Goal: Information Seeking & Learning: Check status

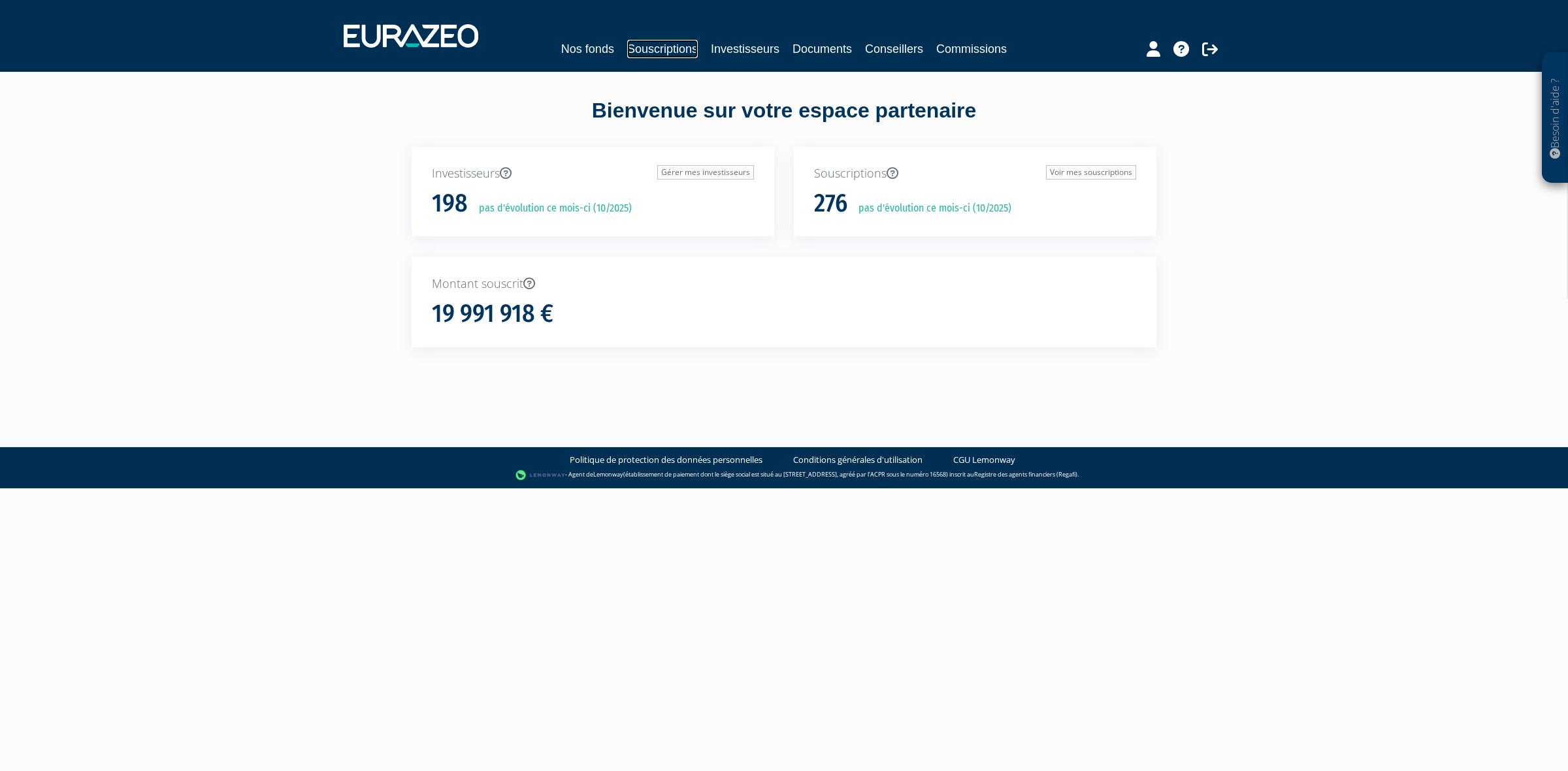
click at [676, 51] on link "Souscriptions" at bounding box center [662, 49] width 70 height 19
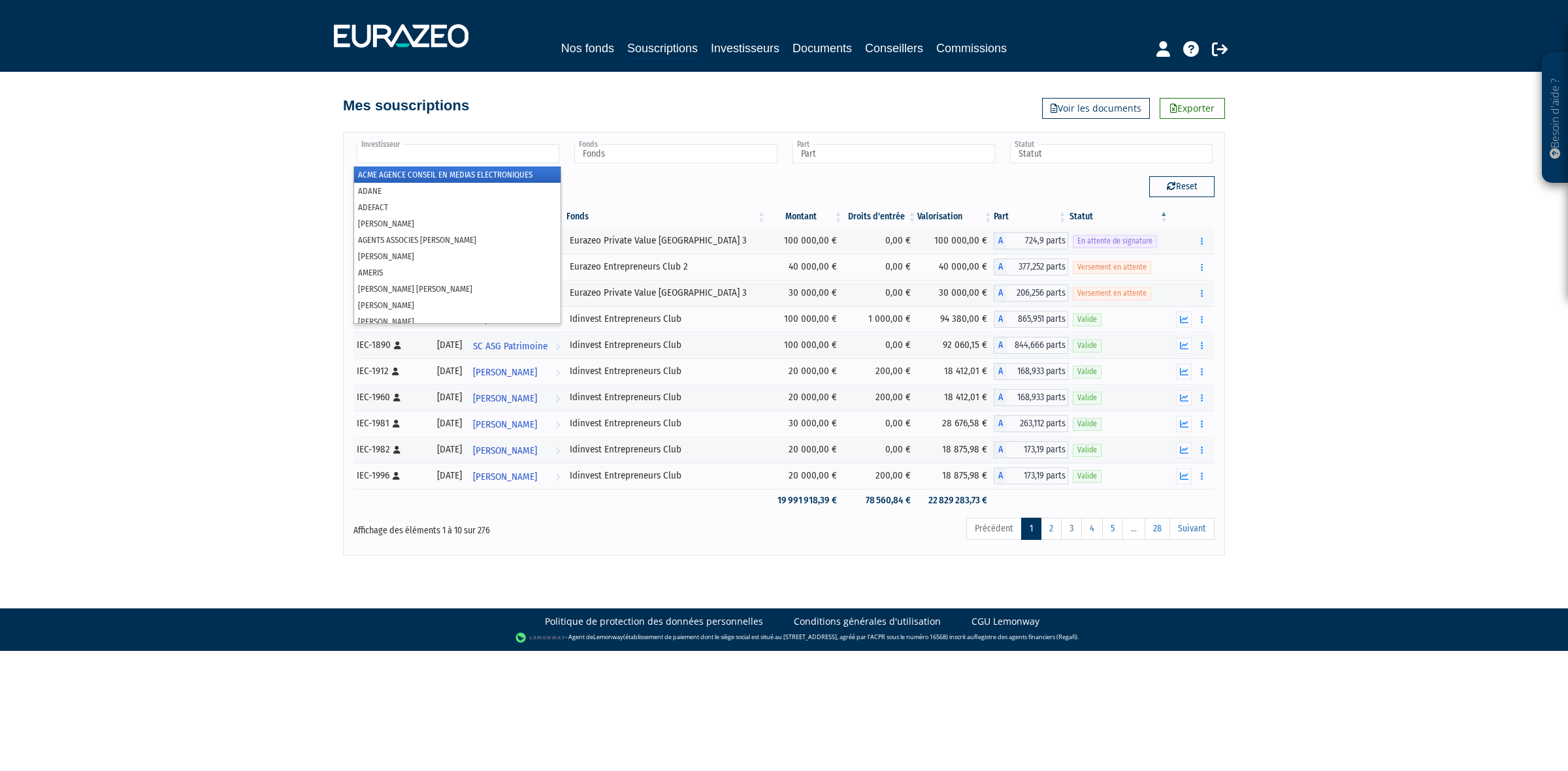
click at [534, 155] on input "text" at bounding box center [458, 153] width 203 height 19
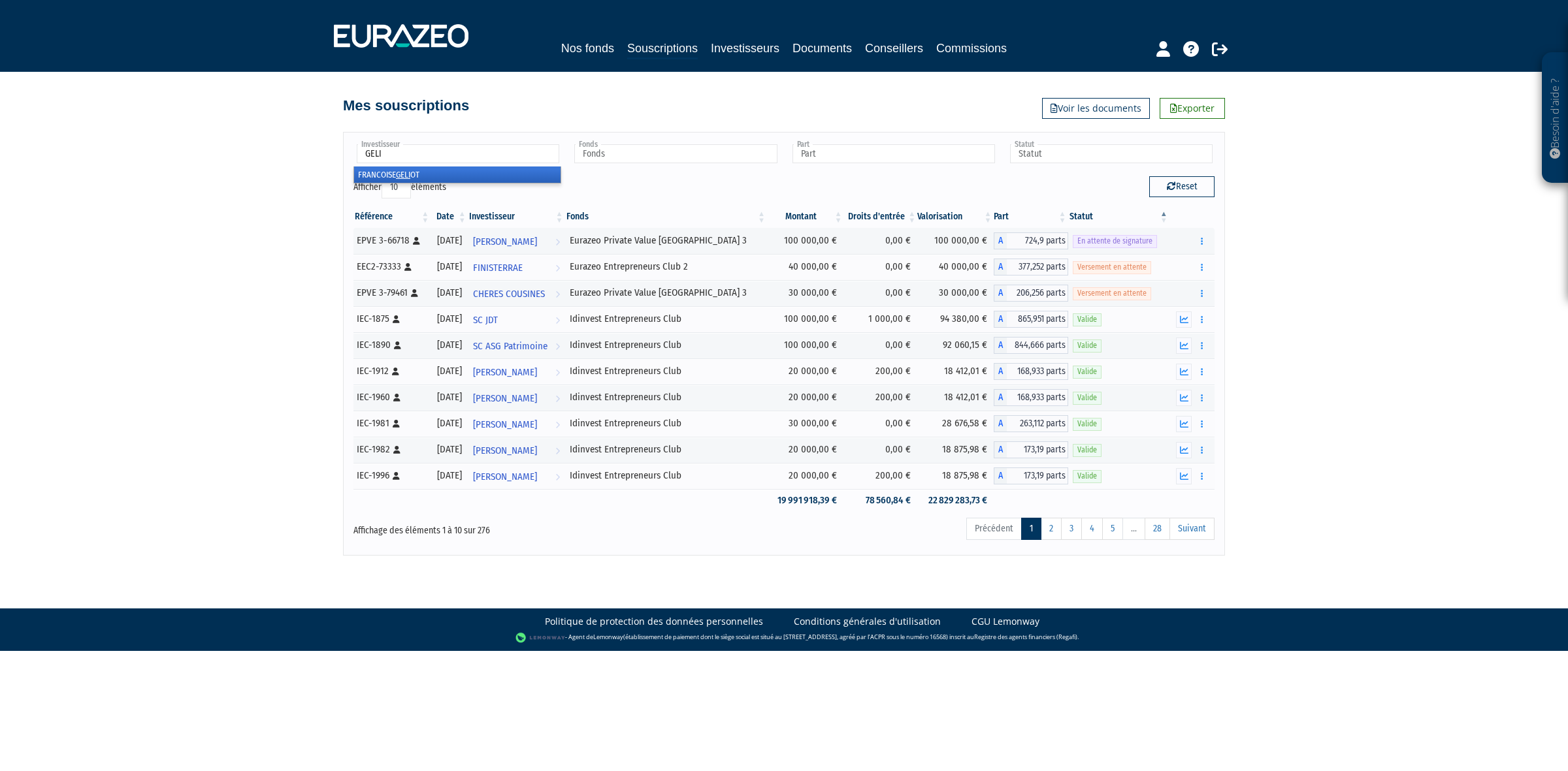
type input "GELIO"
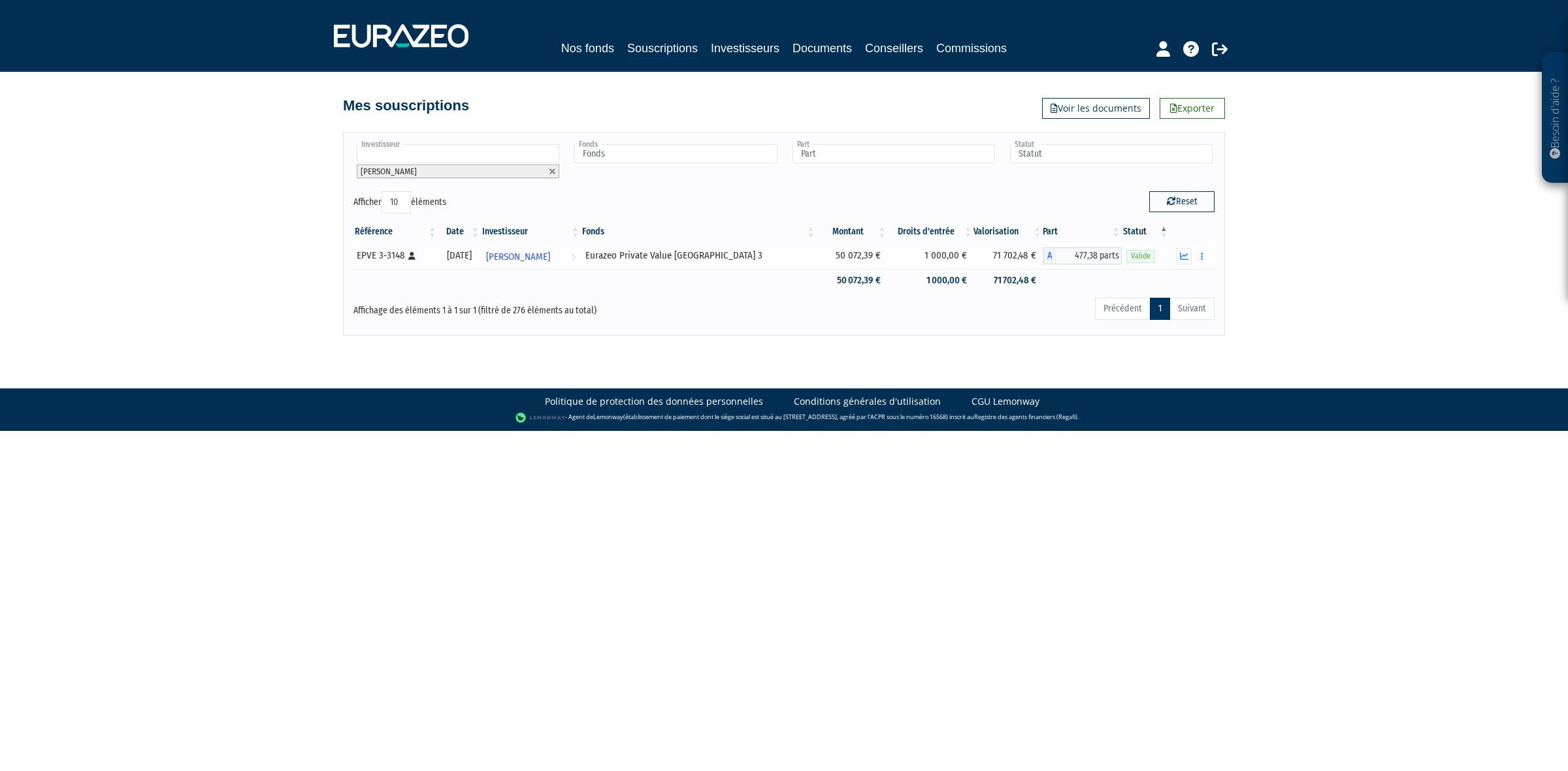
click at [785, 260] on div "Eurazeo Private Value [GEOGRAPHIC_DATA] 3" at bounding box center [698, 256] width 227 height 14
click at [550, 256] on span "[PERSON_NAME]" at bounding box center [518, 257] width 64 height 24
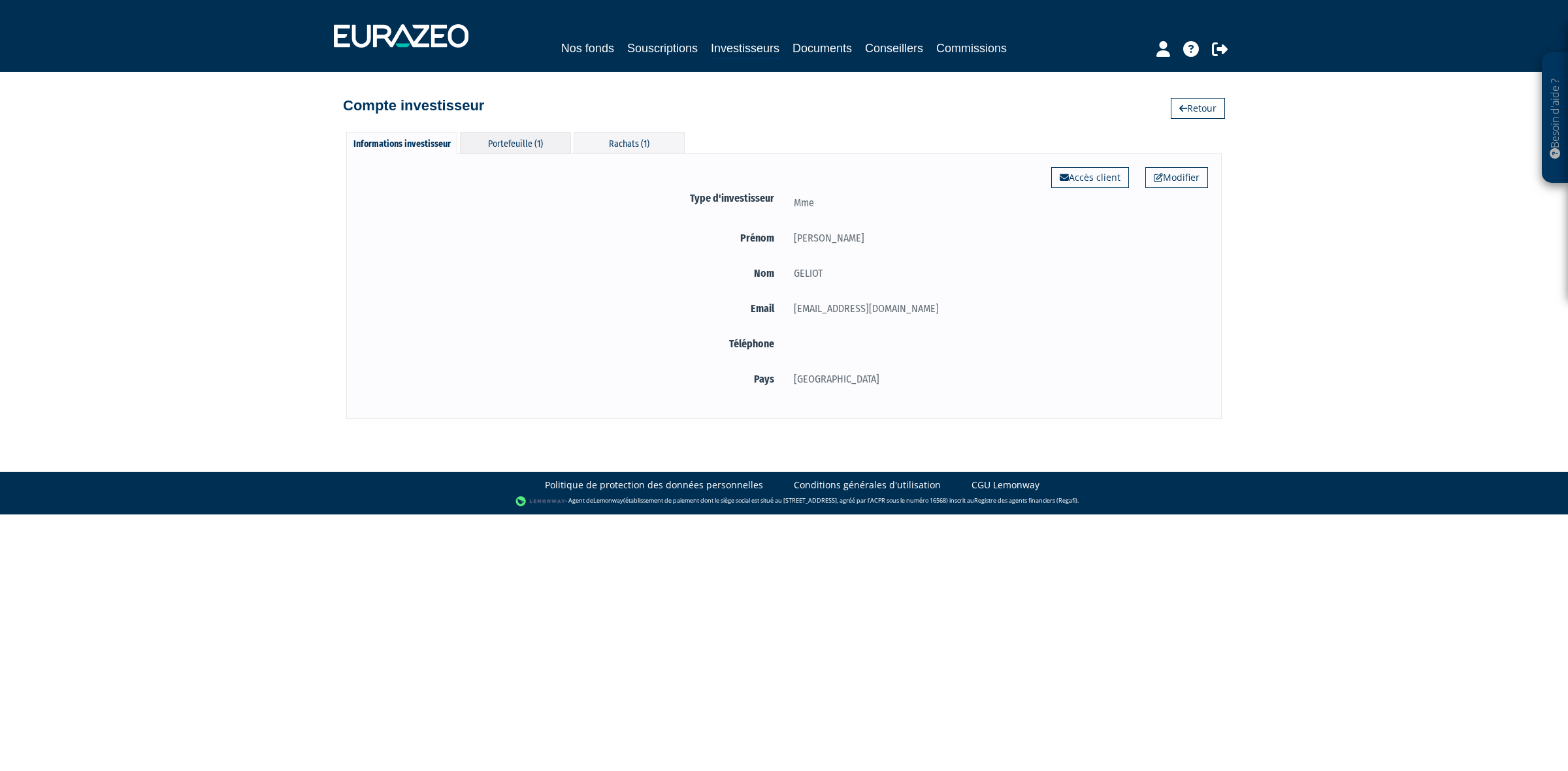
click at [520, 137] on div "Portefeuille (1)" at bounding box center [515, 143] width 111 height 21
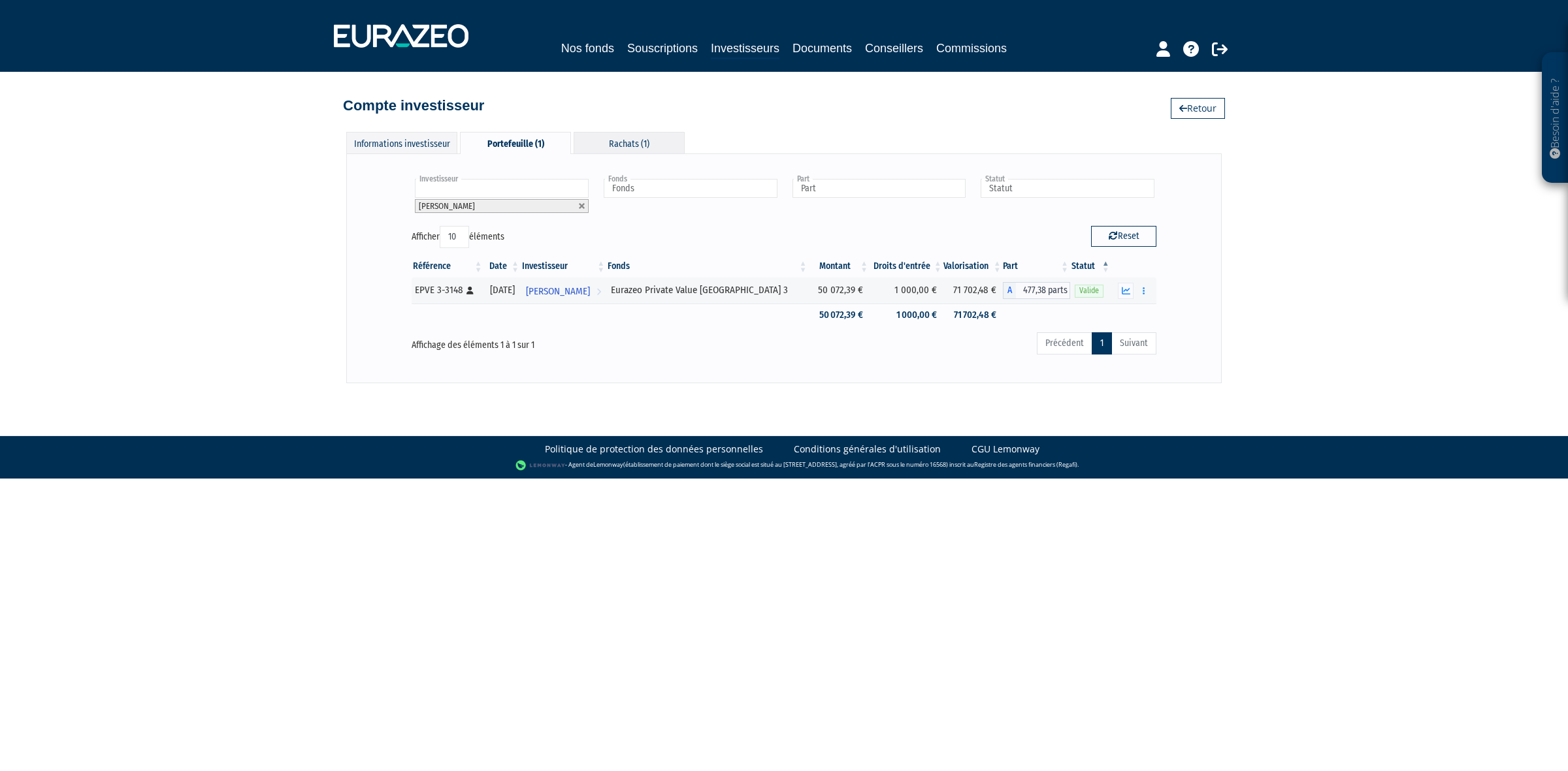
click at [636, 143] on div "Rachats (1)" at bounding box center [629, 143] width 111 height 21
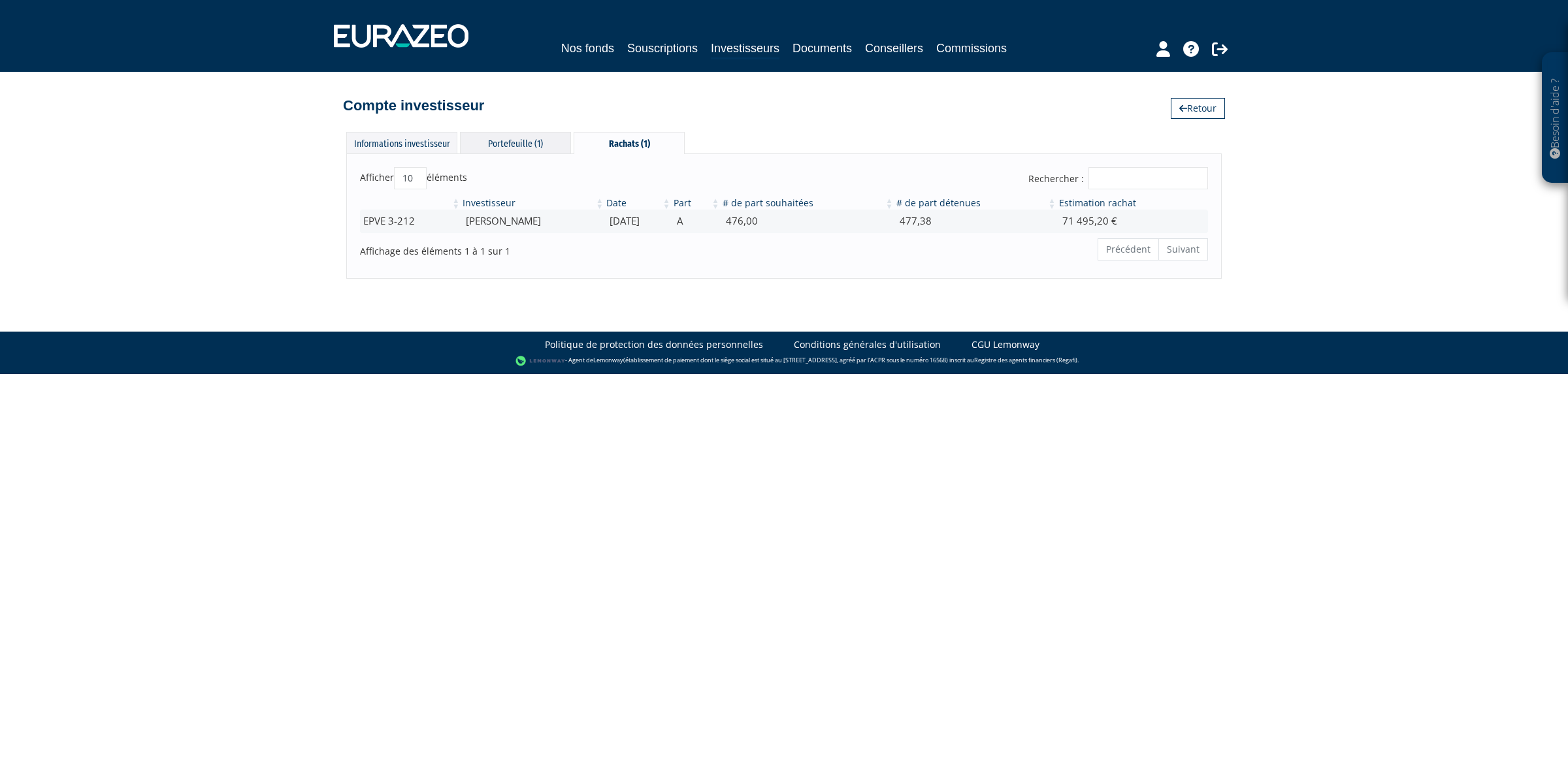
click at [513, 139] on div "Portefeuille (1)" at bounding box center [515, 143] width 111 height 21
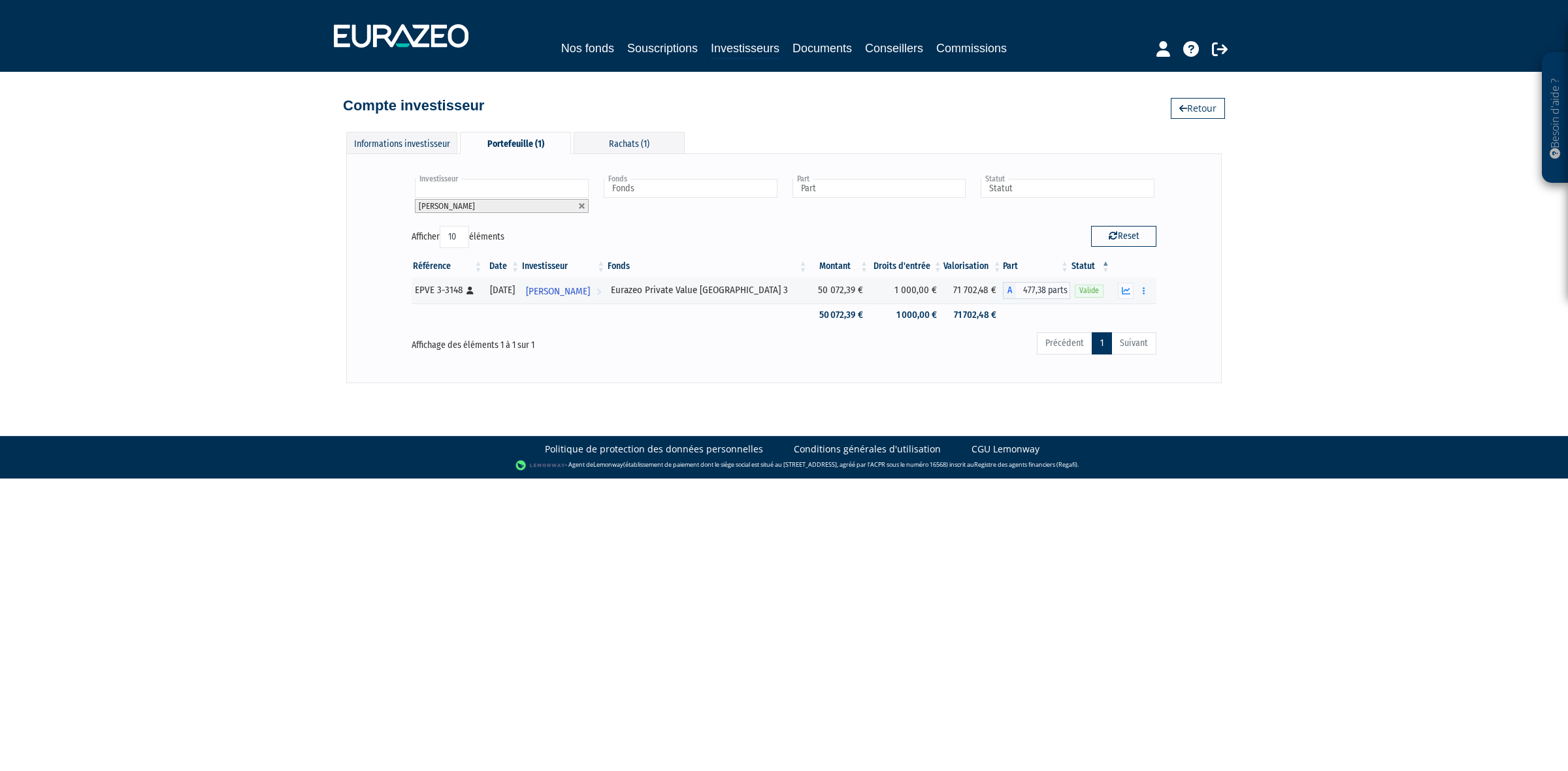
click at [1365, 346] on div "Besoin d'aide ? × J'ai besoin d'aide Si vous avez une question à propos du fonc…" at bounding box center [784, 191] width 1568 height 383
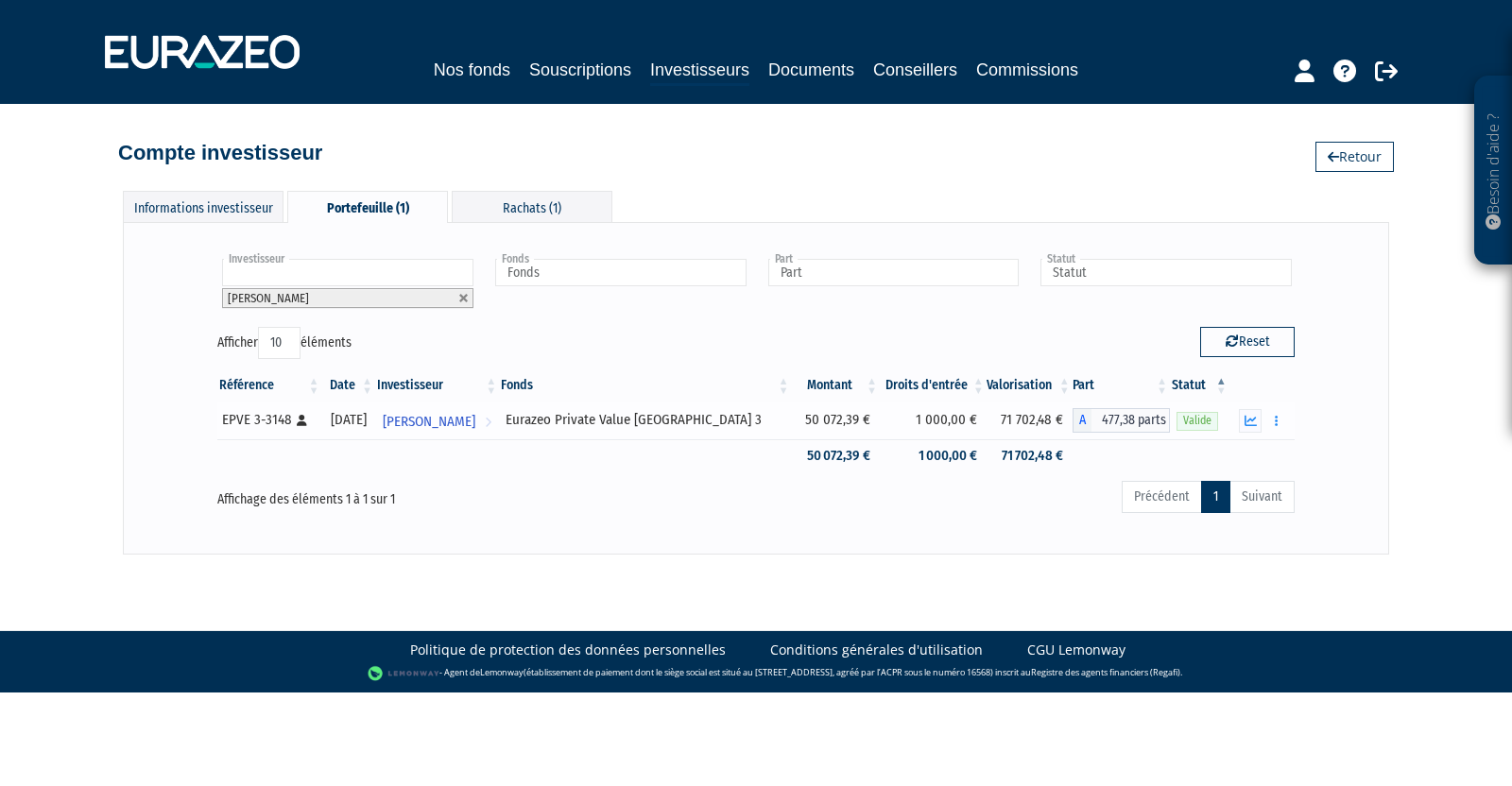
click at [1104, 418] on span "477,38 parts" at bounding box center [1131, 421] width 79 height 25
drag, startPoint x: 1098, startPoint y: 422, endPoint x: 1133, endPoint y: 422, distance: 35.0
click at [1133, 422] on span "477,38 parts" at bounding box center [1131, 421] width 79 height 25
copy span "477,38"
click at [1118, 415] on span "477,38 parts" at bounding box center [1131, 421] width 79 height 25
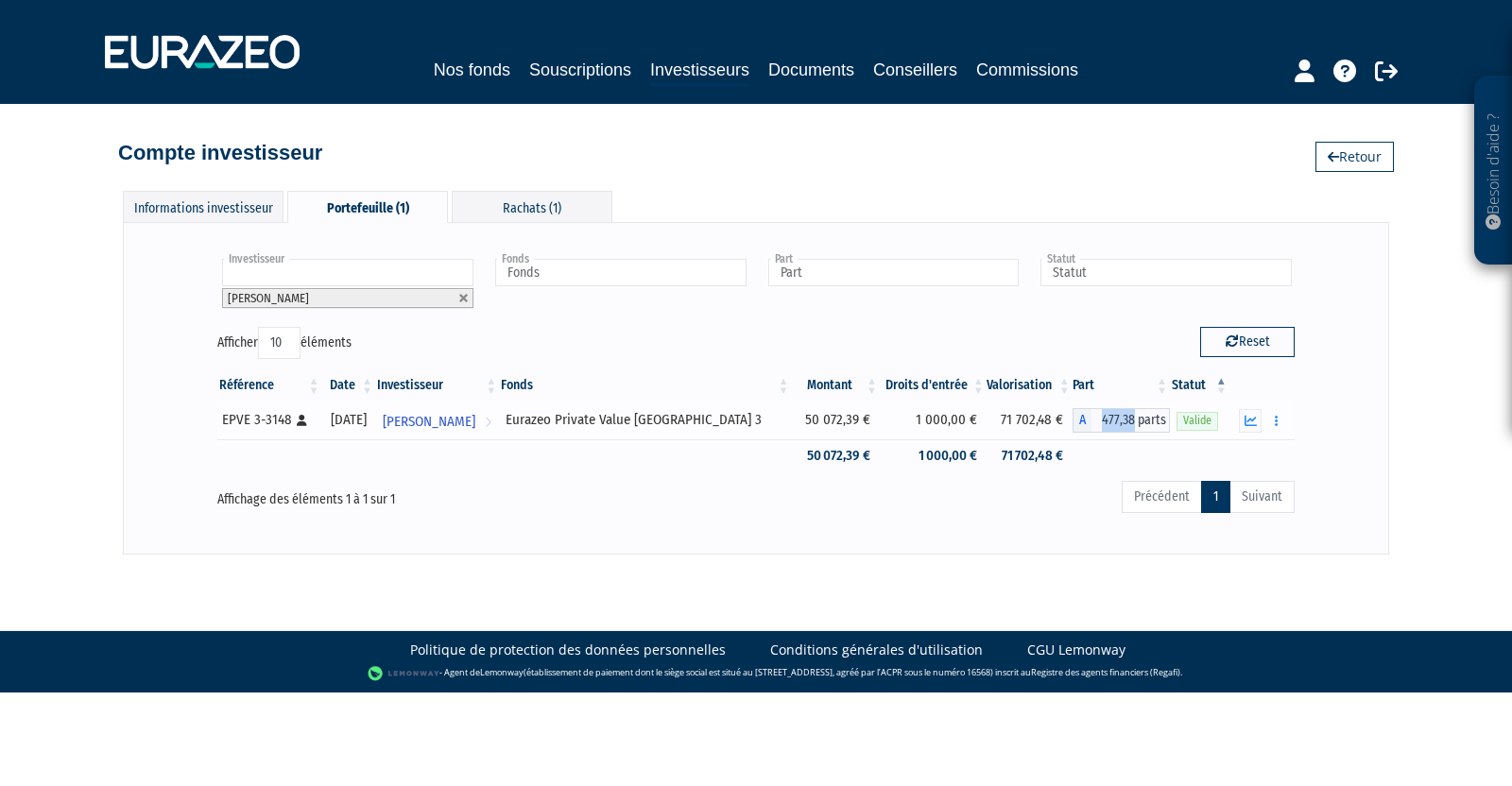
drag, startPoint x: 1104, startPoint y: 417, endPoint x: 1132, endPoint y: 422, distance: 28.4
click at [1132, 422] on span "477,38 parts" at bounding box center [1131, 421] width 79 height 25
copy span "477,38"
click at [1277, 415] on icon "button" at bounding box center [1277, 421] width 3 height 12
click at [1270, 414] on button "button" at bounding box center [1277, 421] width 23 height 24
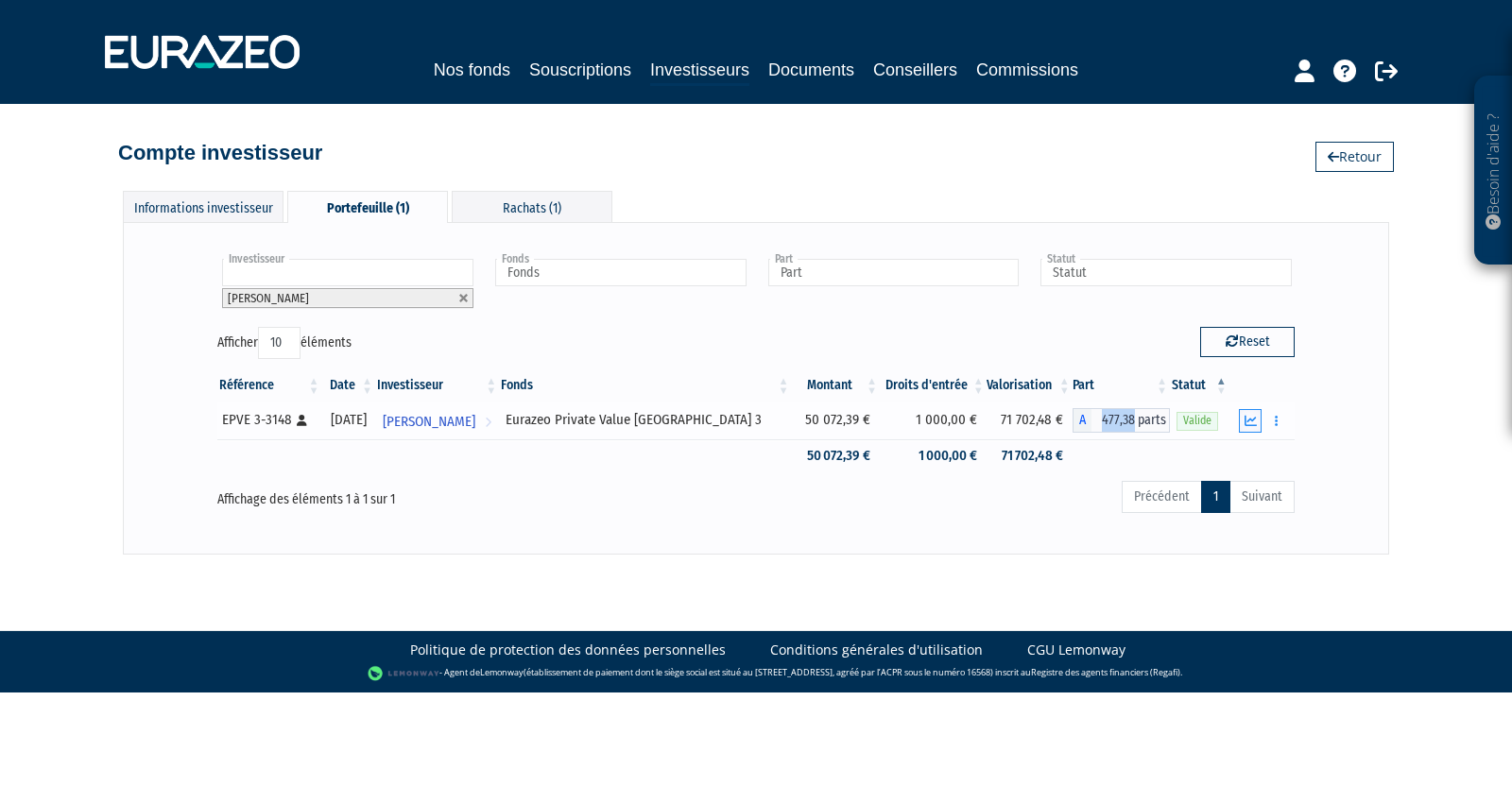
click at [1250, 415] on icon "button" at bounding box center [1251, 421] width 12 height 12
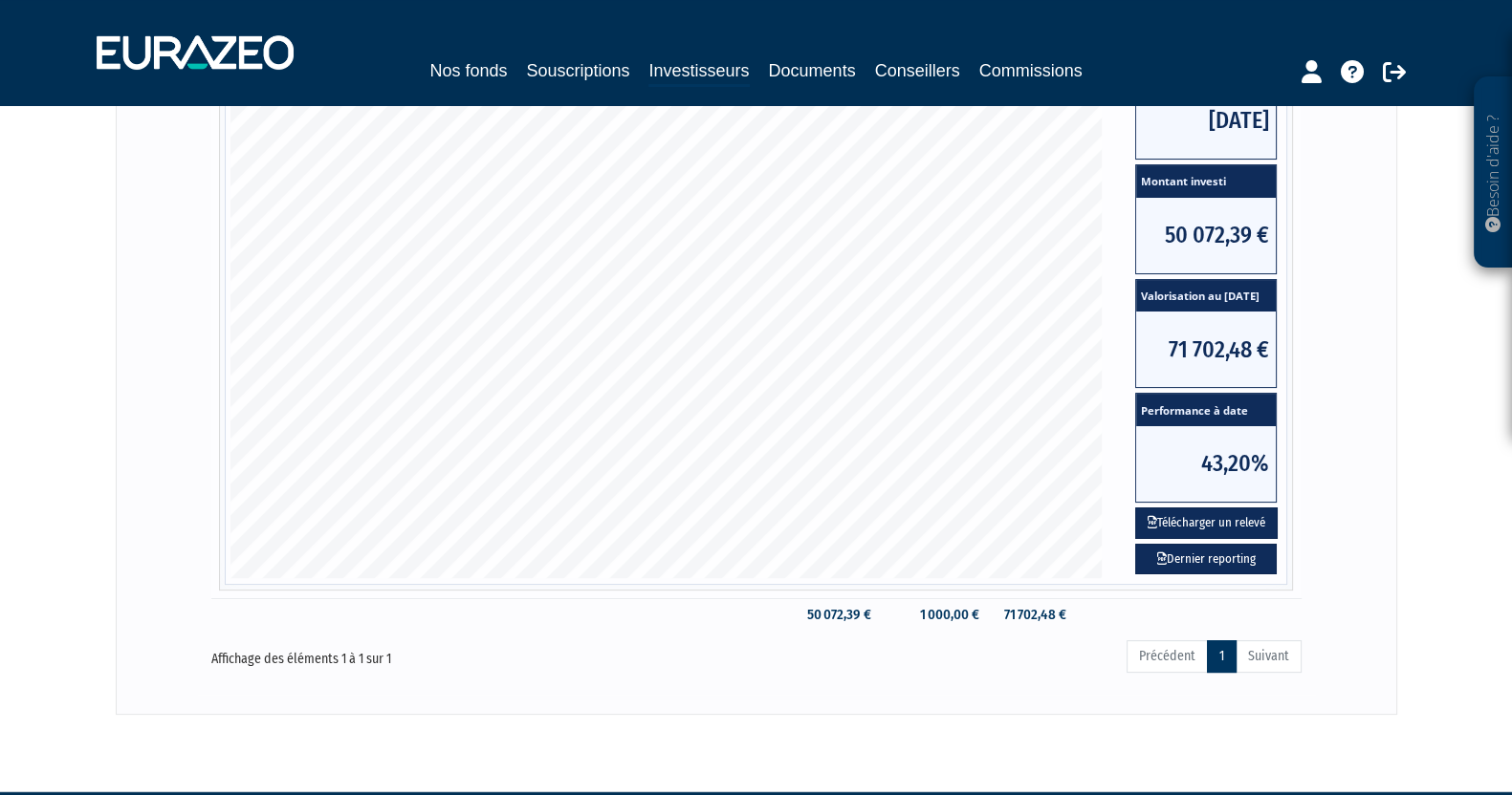
scroll to position [477, 0]
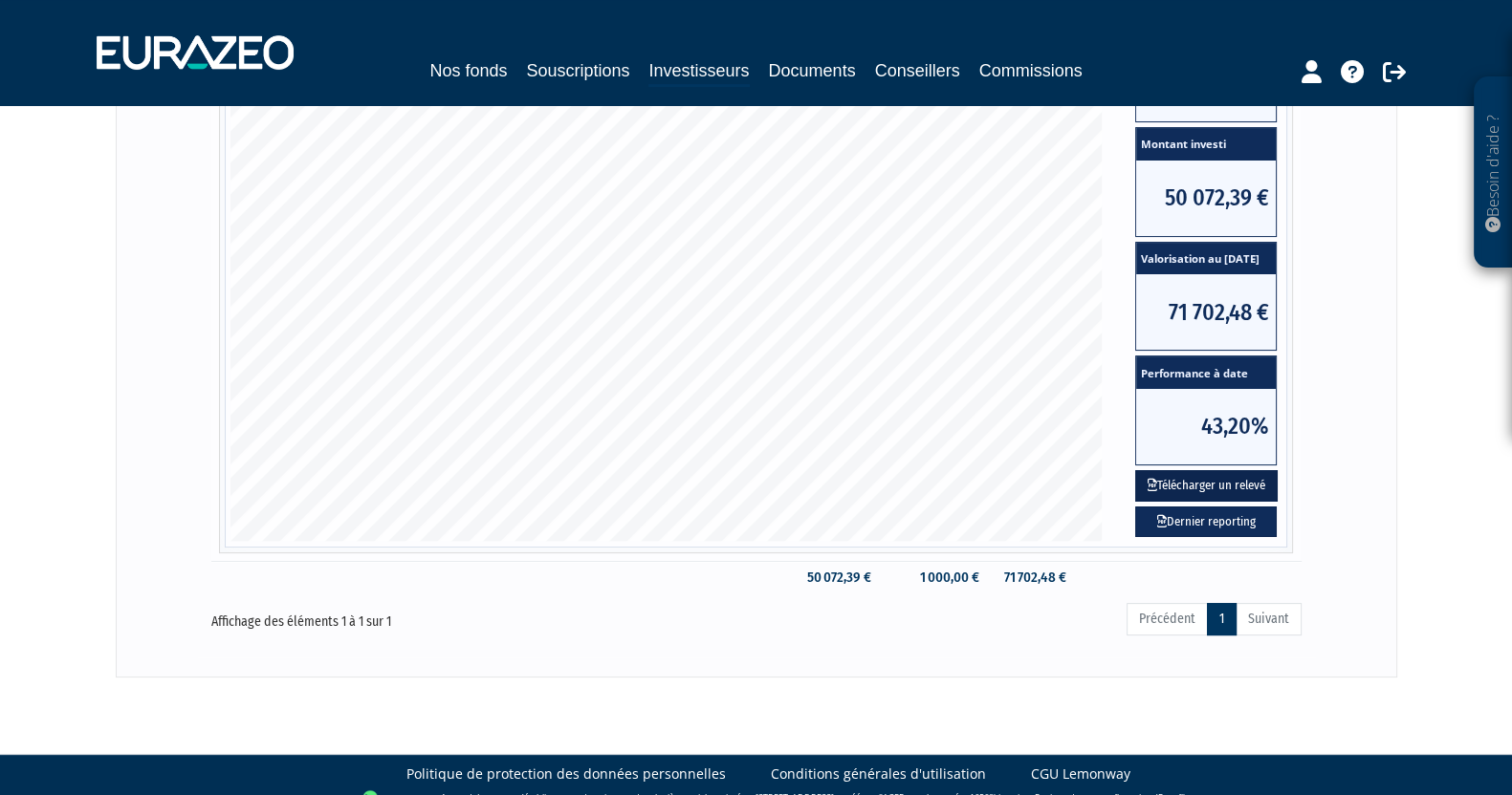
click at [1235, 488] on button "Télécharger un relevé" at bounding box center [1206, 486] width 143 height 31
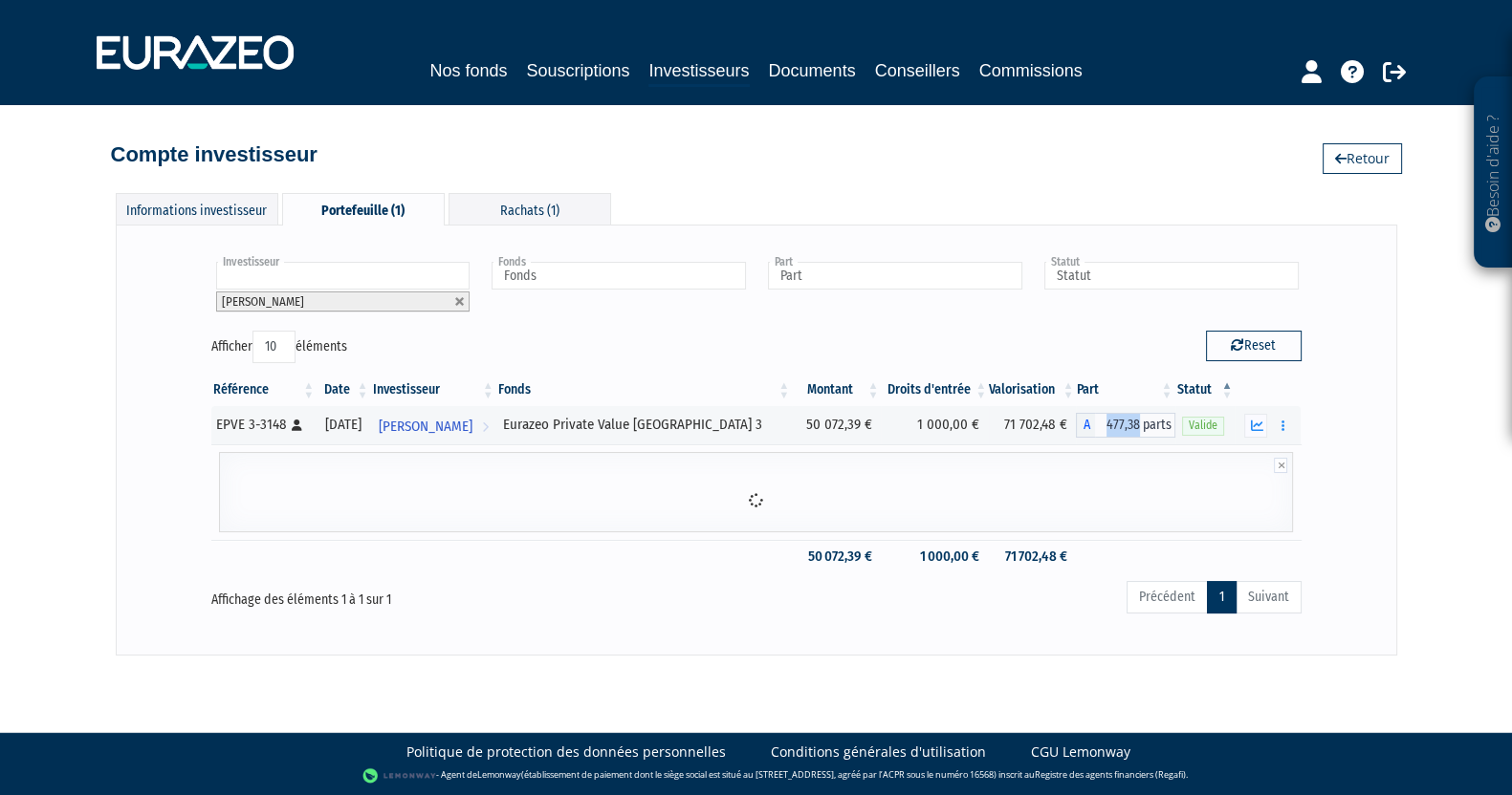
scroll to position [0, 0]
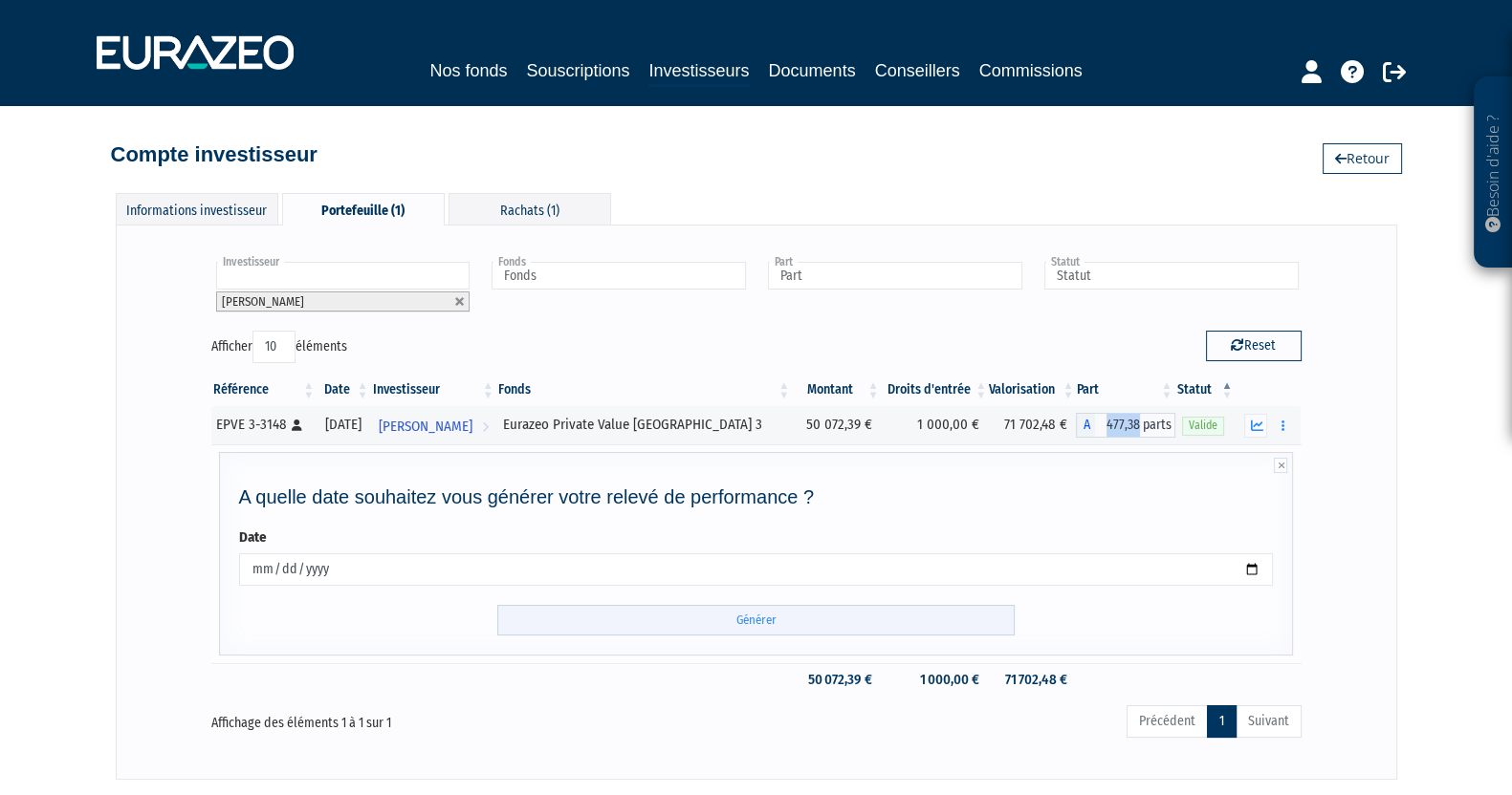
click at [597, 628] on input "Générer" at bounding box center [756, 620] width 517 height 31
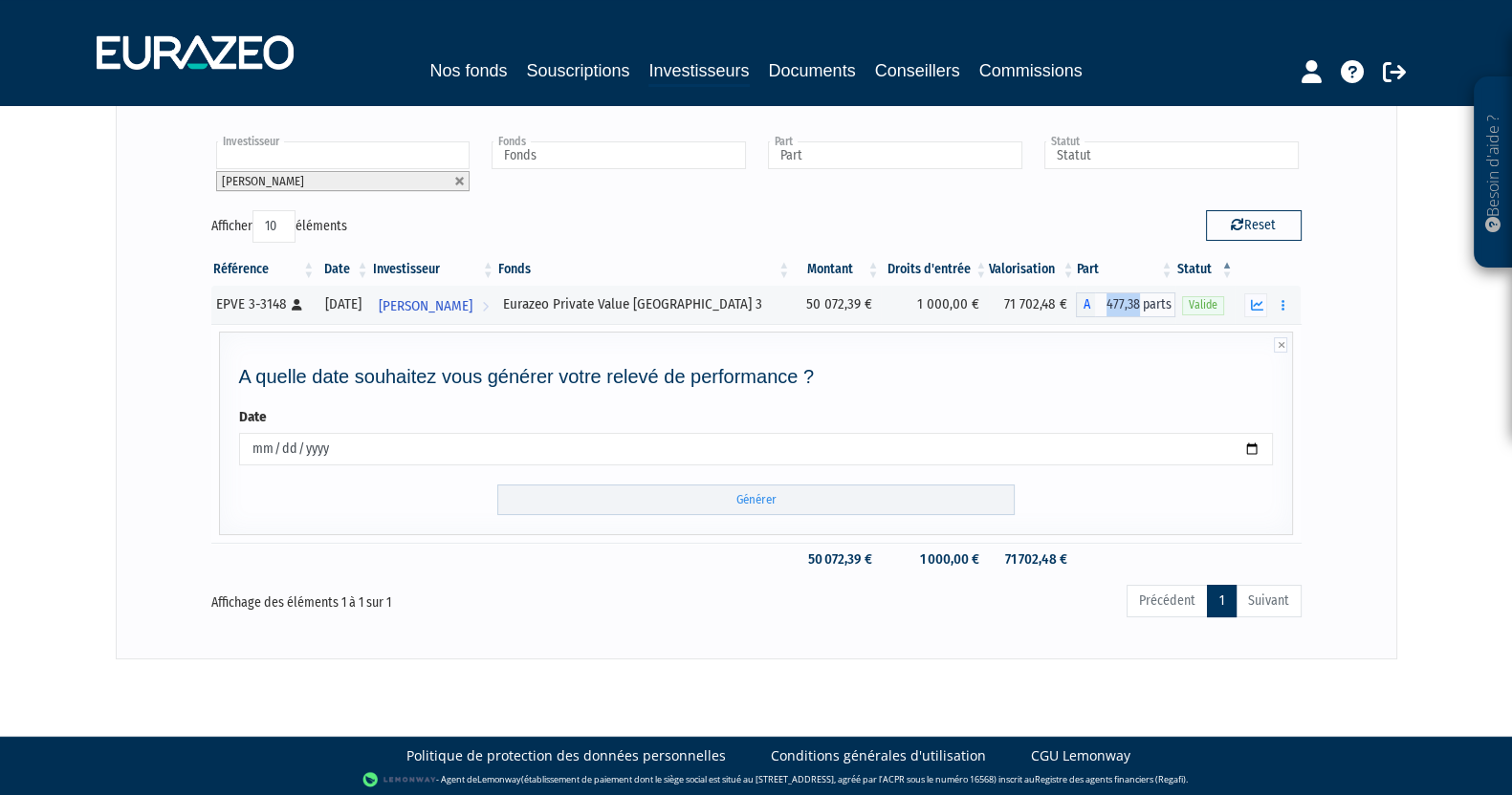
scroll to position [1, 0]
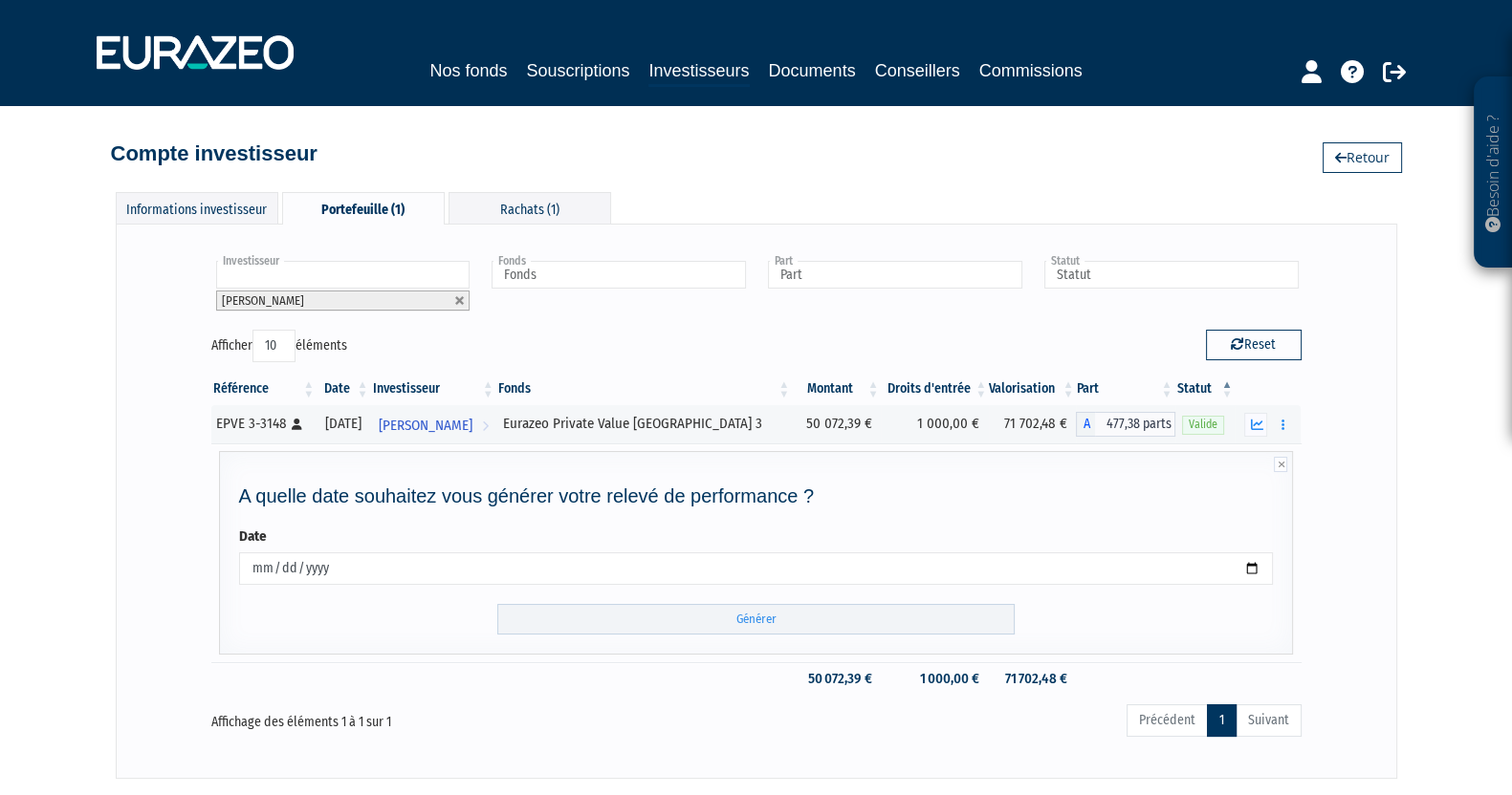
click at [758, 341] on div "Reset" at bounding box center [1036, 348] width 559 height 37
drag, startPoint x: 814, startPoint y: 422, endPoint x: 858, endPoint y: 423, distance: 44.0
click at [858, 423] on td "50 072,39 €" at bounding box center [835, 424] width 88 height 38
click at [791, 416] on td "50 072,39 €" at bounding box center [835, 424] width 88 height 38
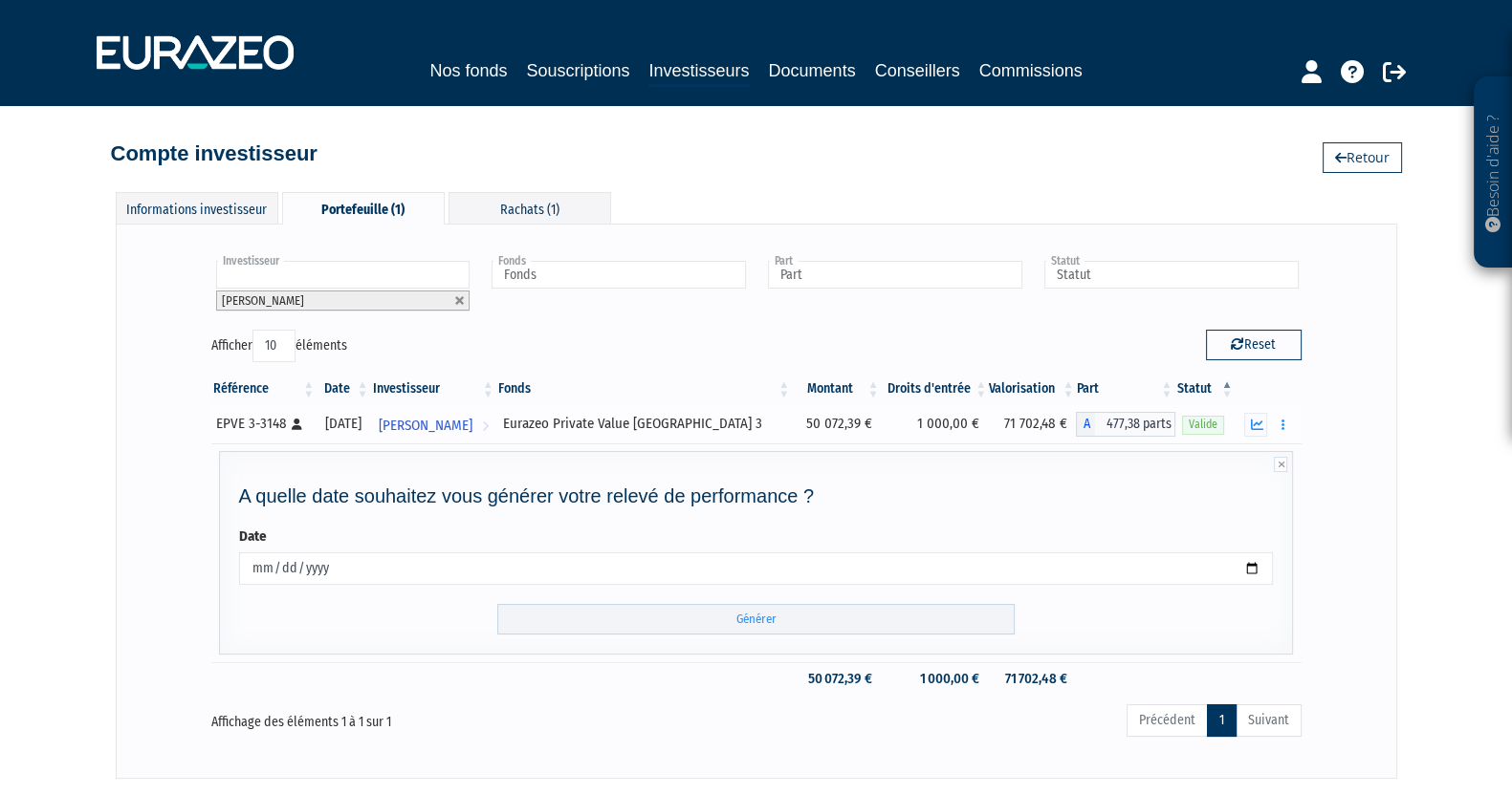
drag, startPoint x: 791, startPoint y: 421, endPoint x: 842, endPoint y: 425, distance: 51.2
click at [846, 428] on td "50 072,39 €" at bounding box center [835, 424] width 88 height 38
click at [874, 344] on div "Reset" at bounding box center [1036, 348] width 559 height 37
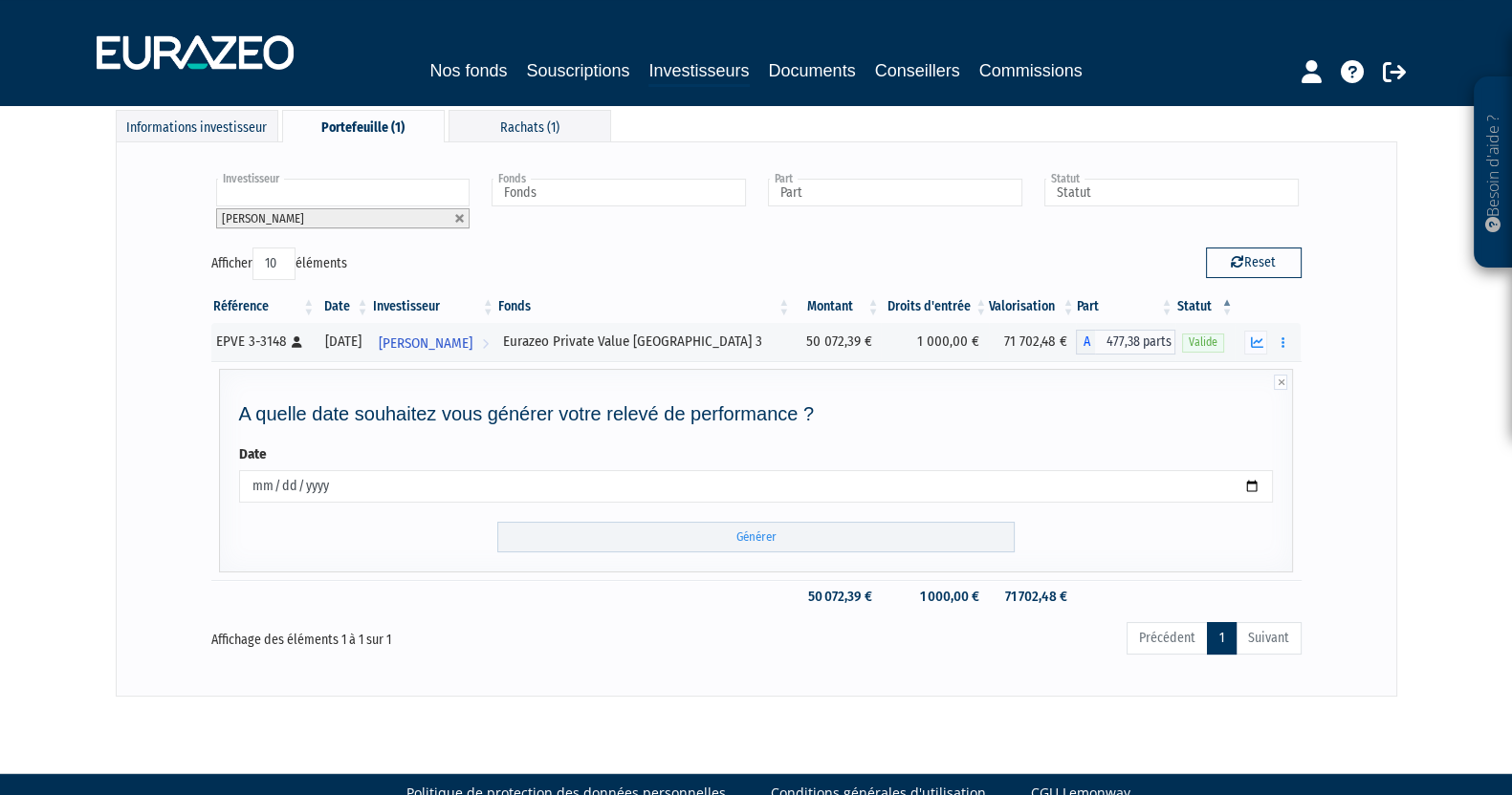
scroll to position [121, 0]
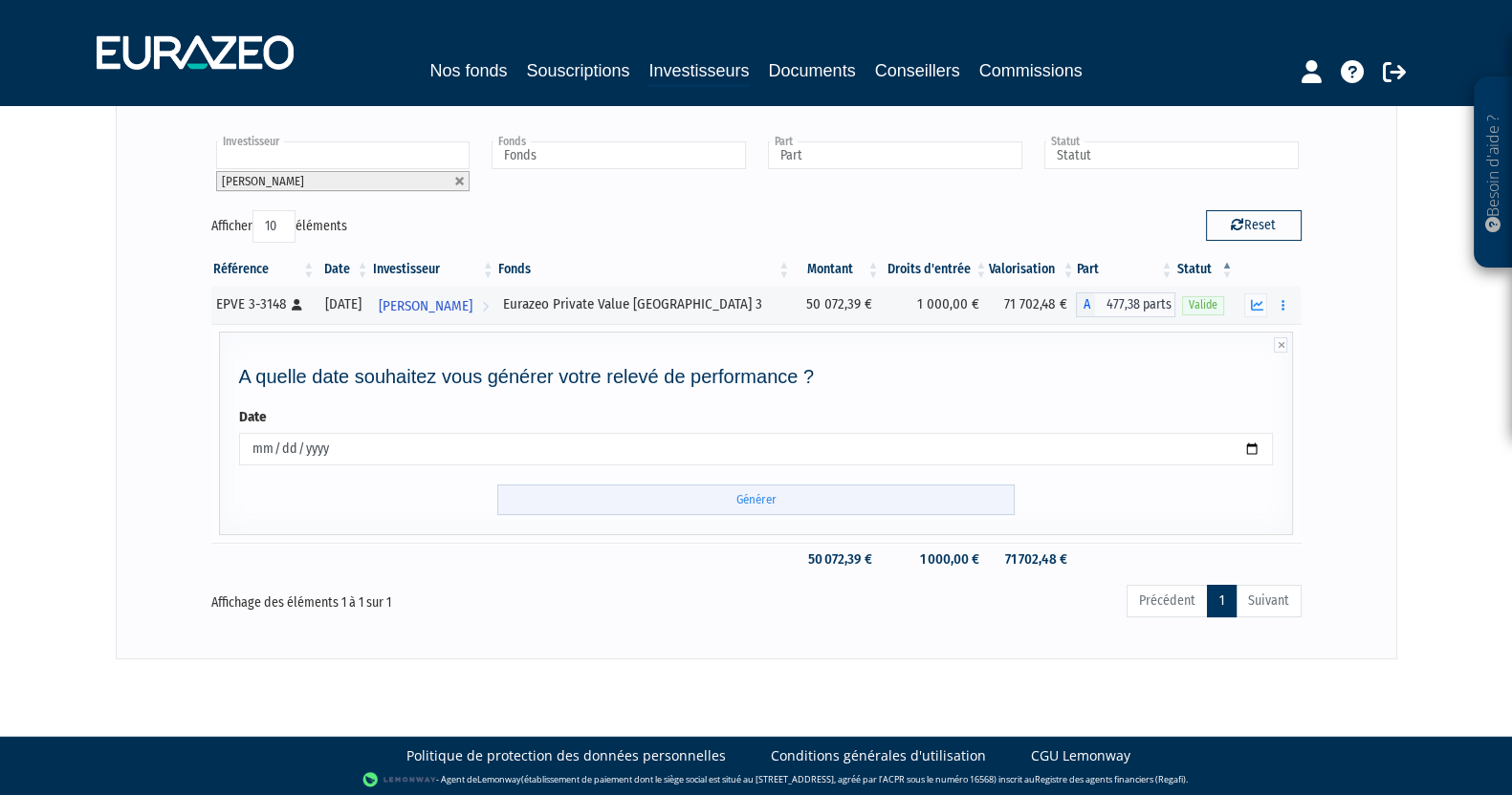
click at [710, 496] on input "Générer" at bounding box center [756, 501] width 517 height 31
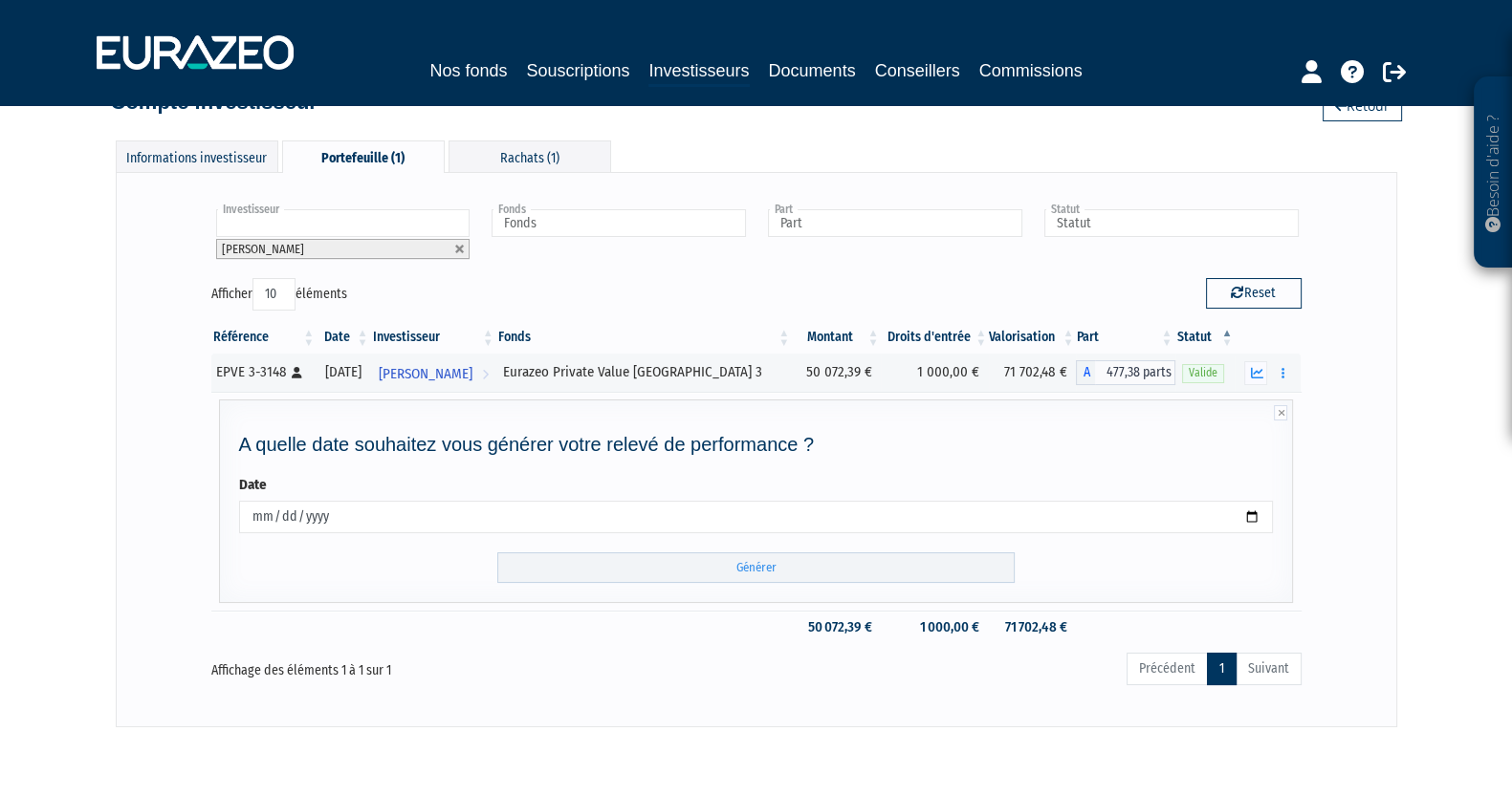
scroll to position [0, 0]
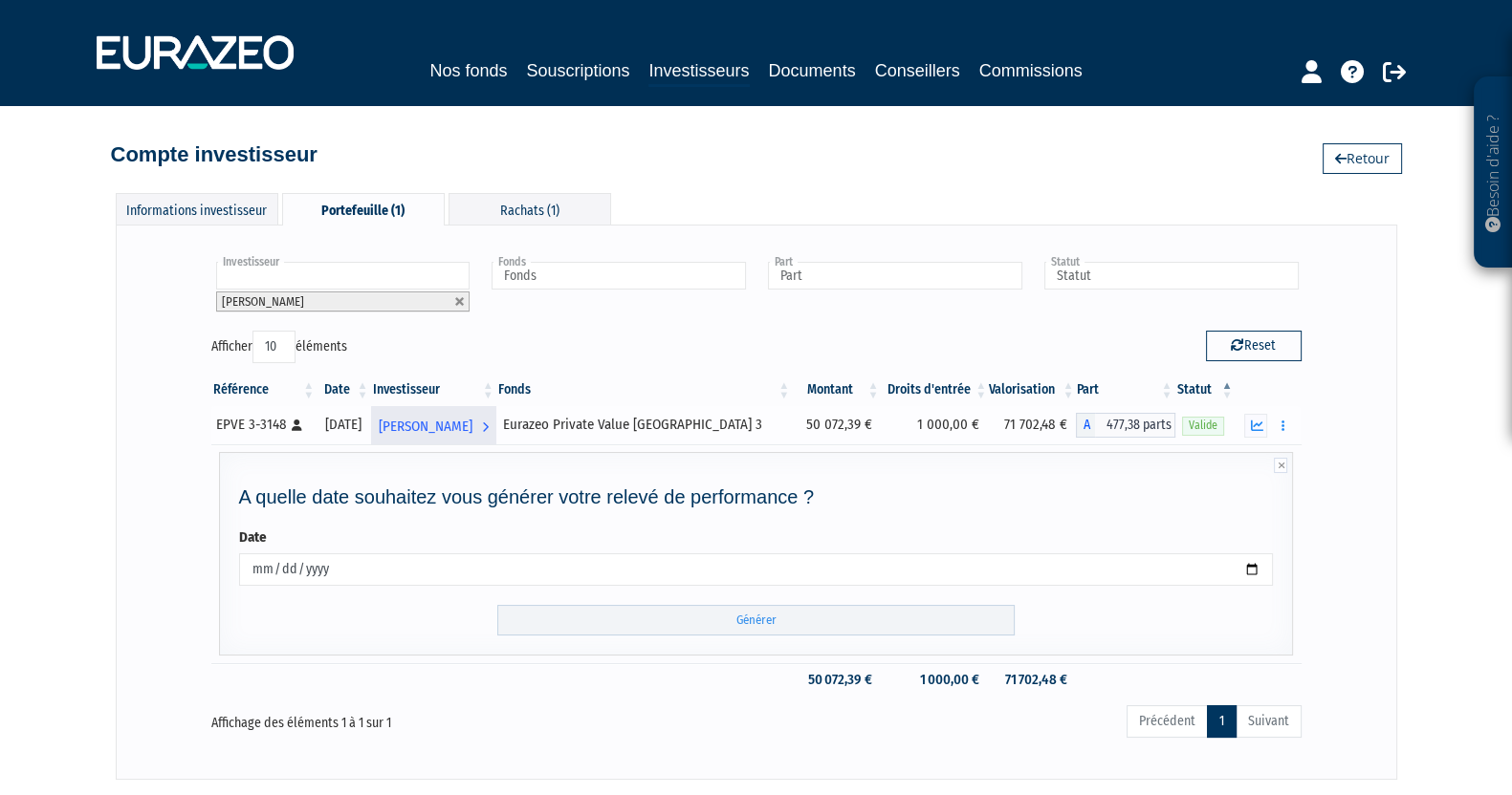
click at [496, 438] on link "[PERSON_NAME] Voir l'investisseur" at bounding box center [434, 425] width 125 height 38
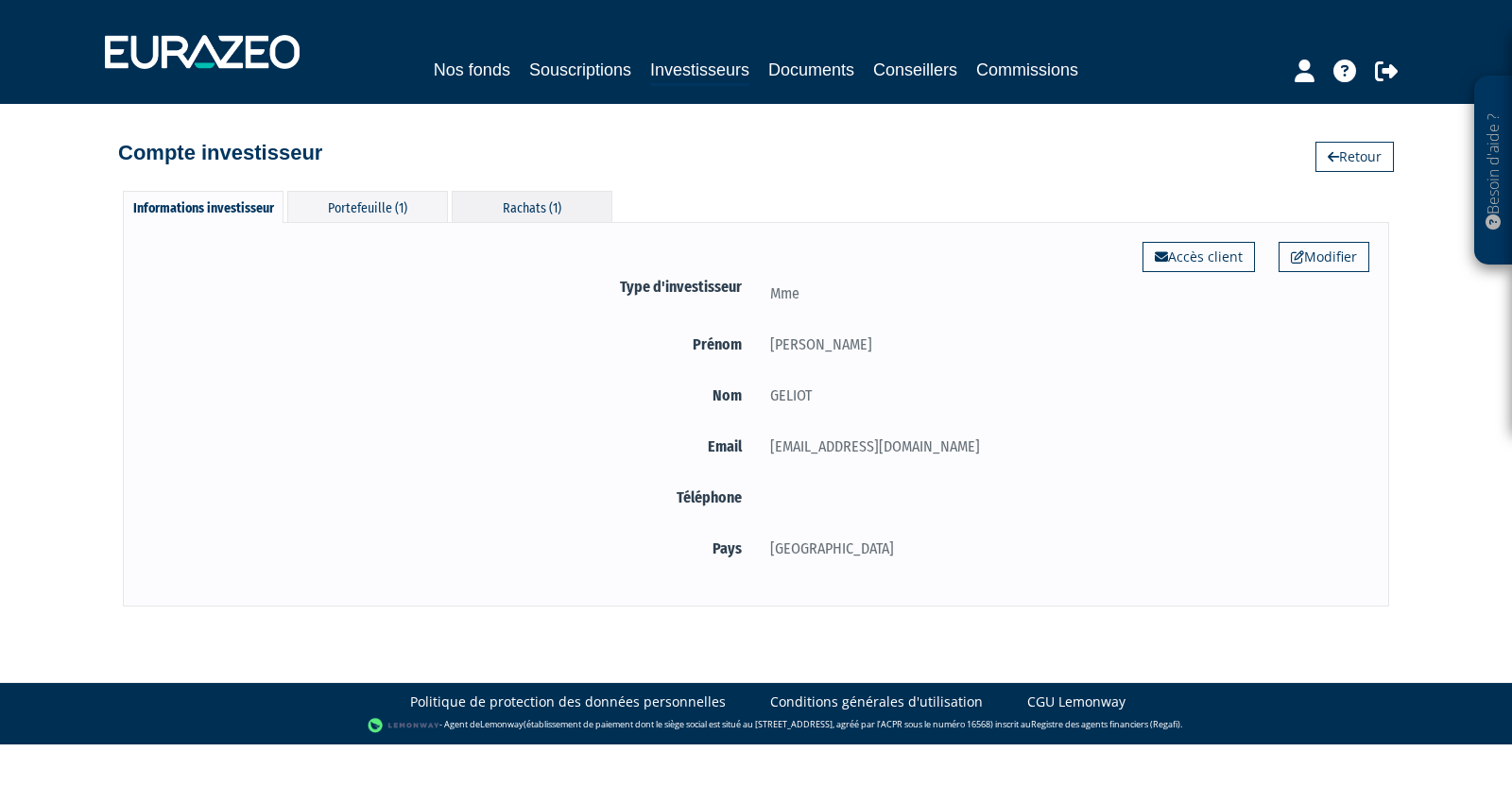
click at [542, 191] on div "Rachats (1)" at bounding box center [532, 207] width 161 height 31
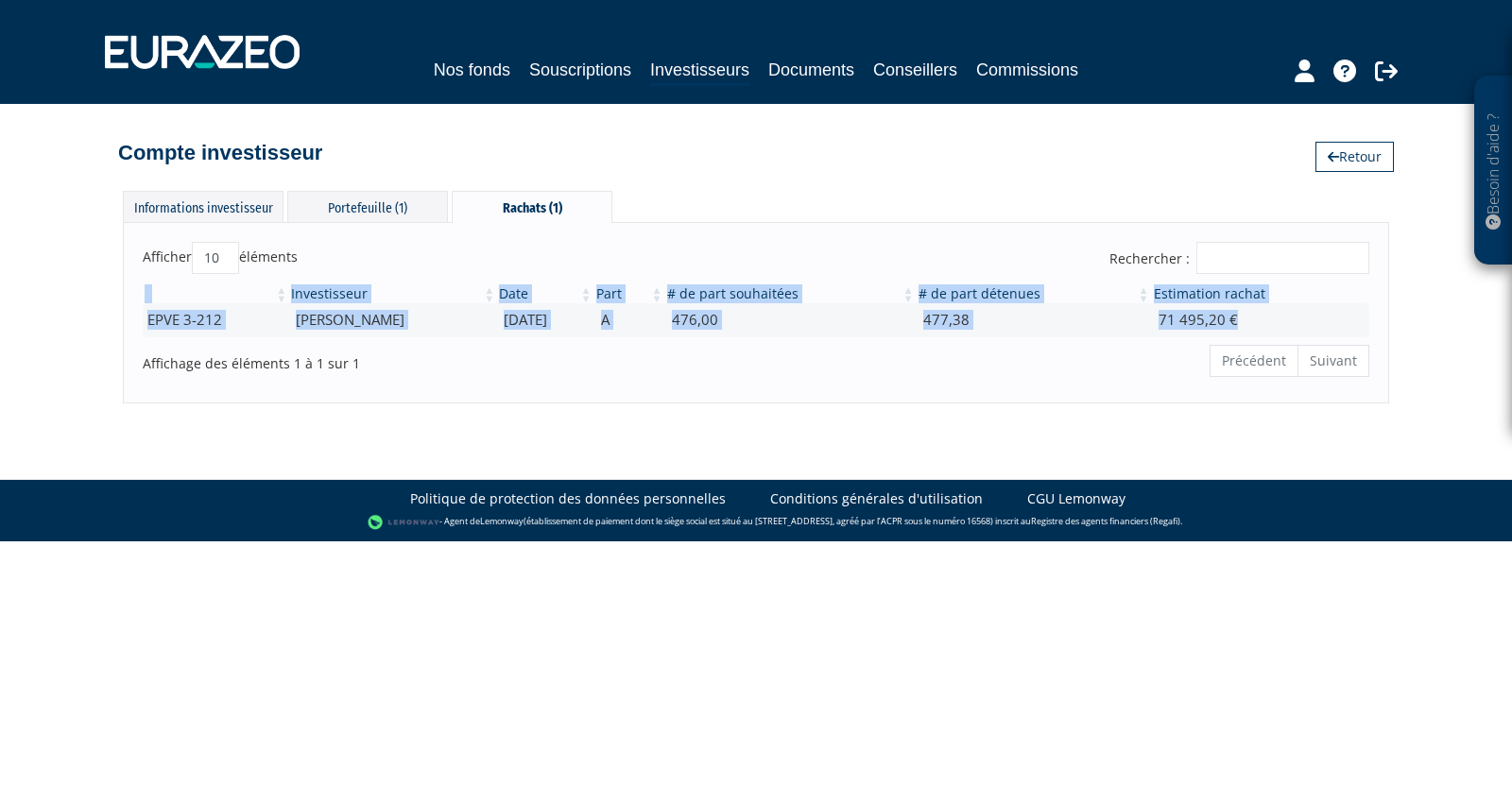
drag, startPoint x: 1302, startPoint y: 313, endPoint x: 0, endPoint y: 331, distance: 1302.1
click at [0, 331] on div "Besoin d'aide ? × J'ai besoin d'aide Si vous avez une question à propos du fonc…" at bounding box center [756, 202] width 1512 height 404
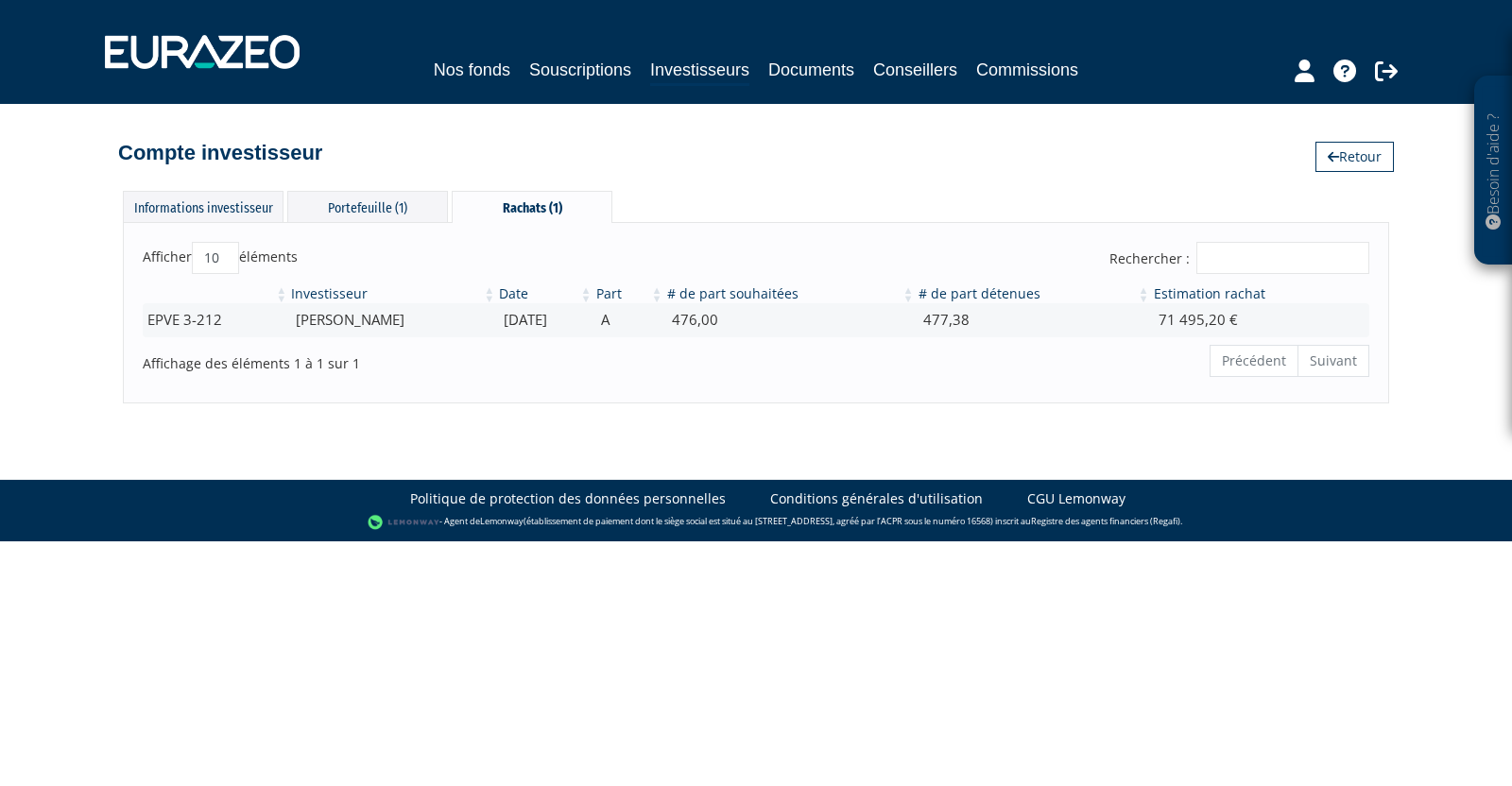
click at [56, 310] on div "Besoin d'aide ? × J'ai besoin d'aide Si vous avez une question à propos du fonc…" at bounding box center [756, 202] width 1512 height 404
drag, startPoint x: 345, startPoint y: 206, endPoint x: 369, endPoint y: 212, distance: 24.7
click at [345, 206] on div "Portefeuille (1)" at bounding box center [367, 207] width 161 height 31
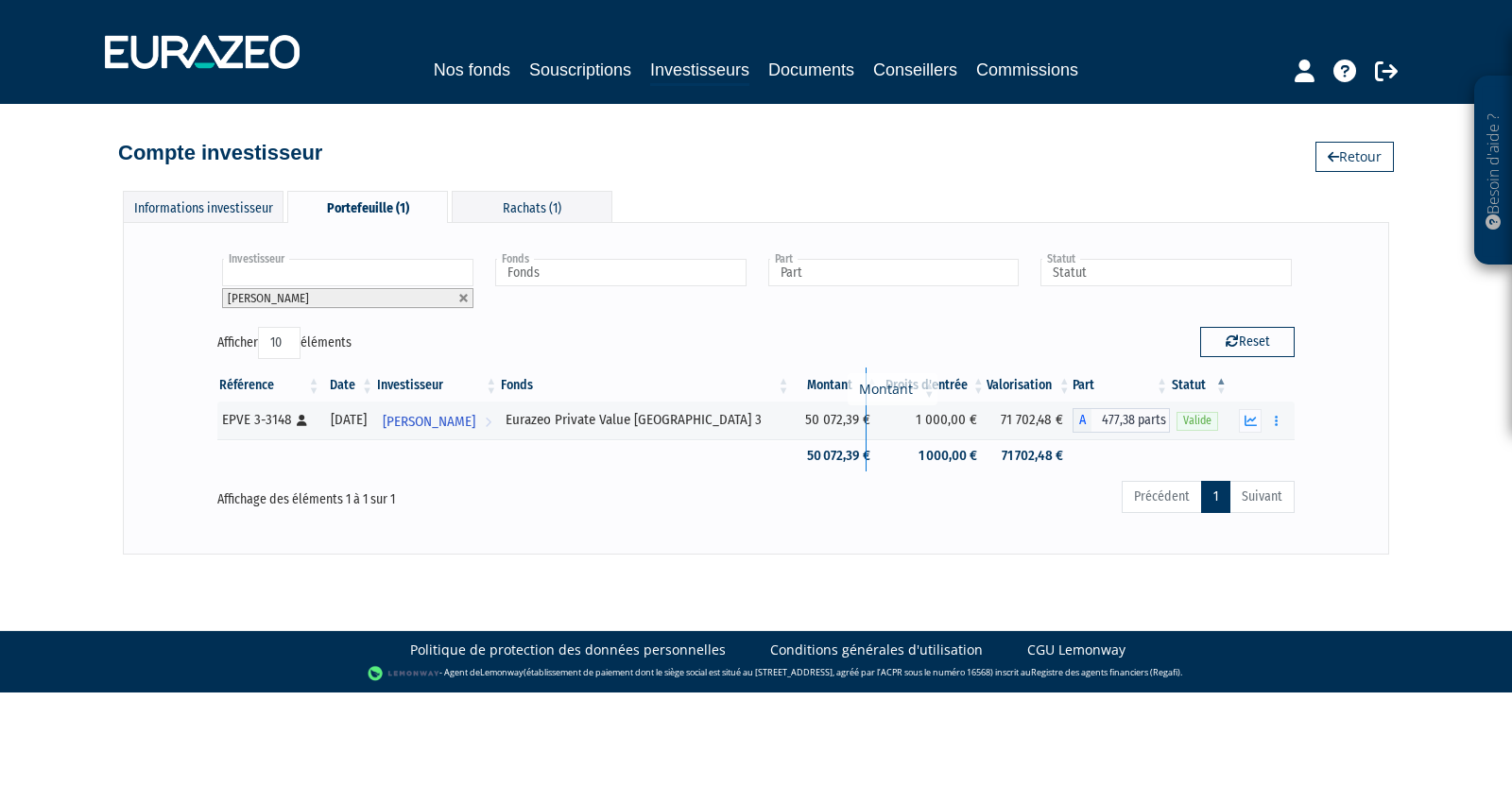
drag, startPoint x: 788, startPoint y: 385, endPoint x: 869, endPoint y: 385, distance: 81.0
drag, startPoint x: 1098, startPoint y: 417, endPoint x: 1164, endPoint y: 411, distance: 66.3
click at [1164, 411] on span "477,38 parts" at bounding box center [1131, 421] width 79 height 25
click at [991, 588] on body "Besoin d'aide ? × J'ai besoin d'aide Si vous avez une question à propos du fonc…" at bounding box center [756, 346] width 1512 height 693
drag, startPoint x: 1104, startPoint y: 423, endPoint x: 1169, endPoint y: 423, distance: 65.0
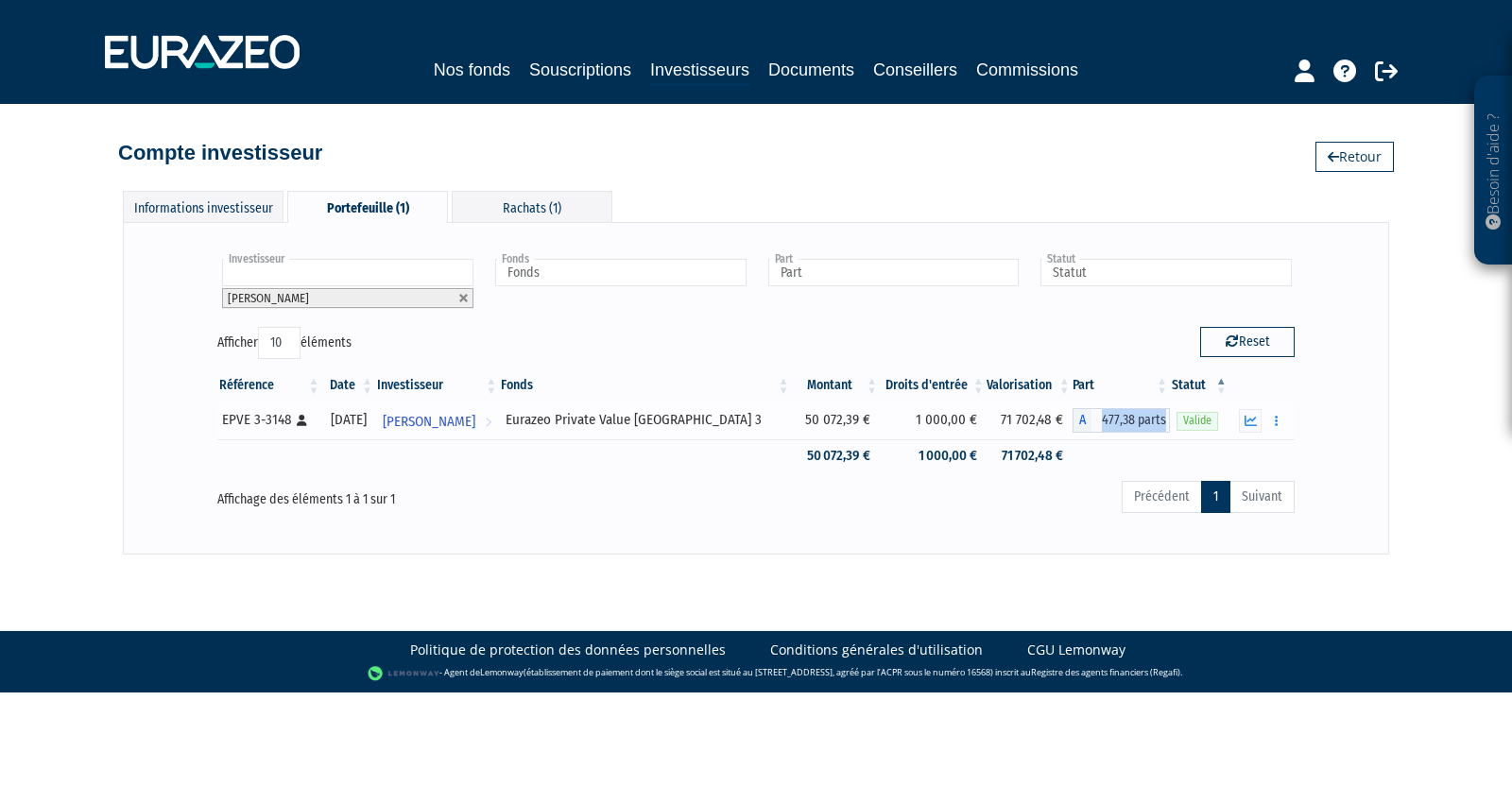
click at [1169, 423] on tr "EPVE 3-3148 [Français] Personne physique 06/12/2019 FRANCOISE GELIOT Voir l'inv…" at bounding box center [756, 420] width 1078 height 37
click at [950, 514] on div "Précédent 1 Suivant" at bounding box center [987, 500] width 617 height 41
click at [460, 297] on link at bounding box center [464, 299] width 12 height 12
type input "Investisseur"
